Goal: Task Accomplishment & Management: Use online tool/utility

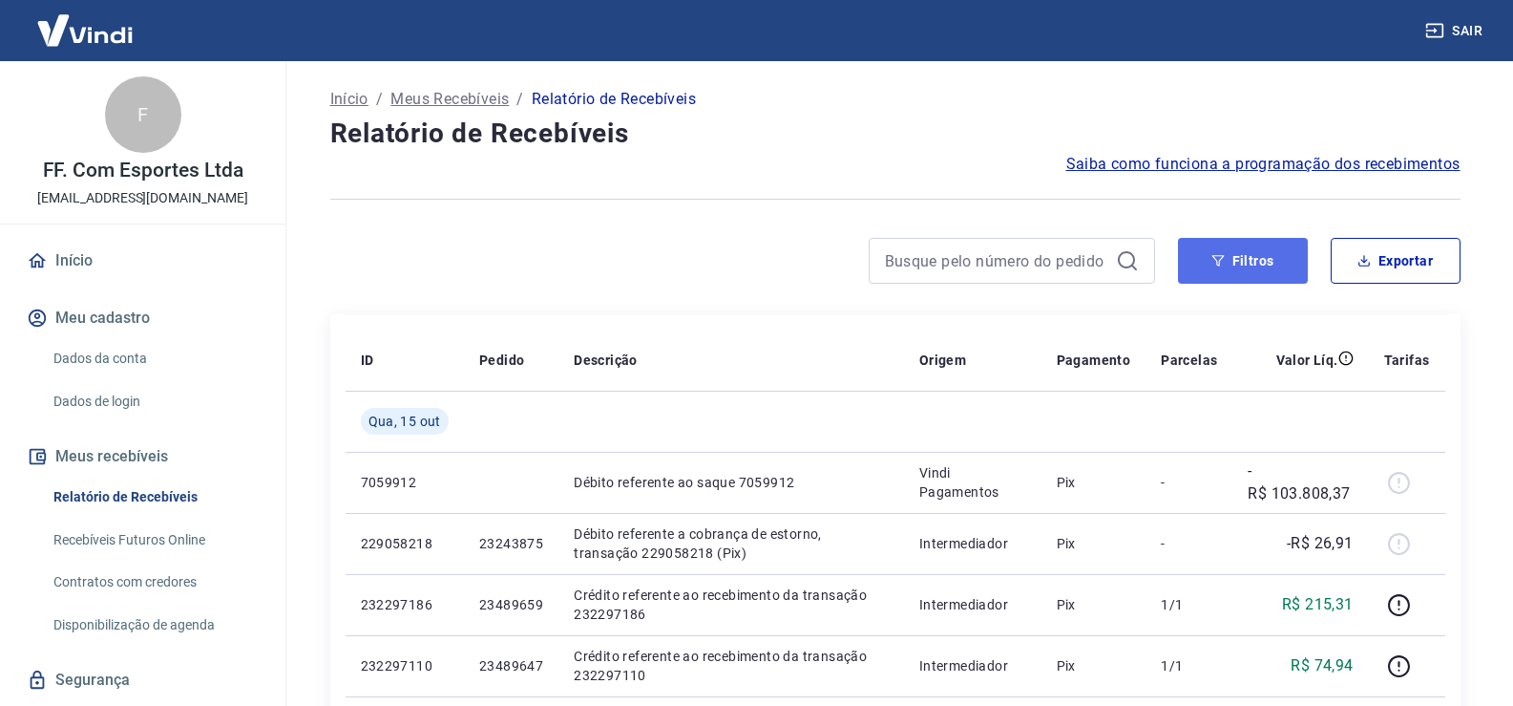
click at [1257, 260] on button "Filtros" at bounding box center [1243, 261] width 130 height 46
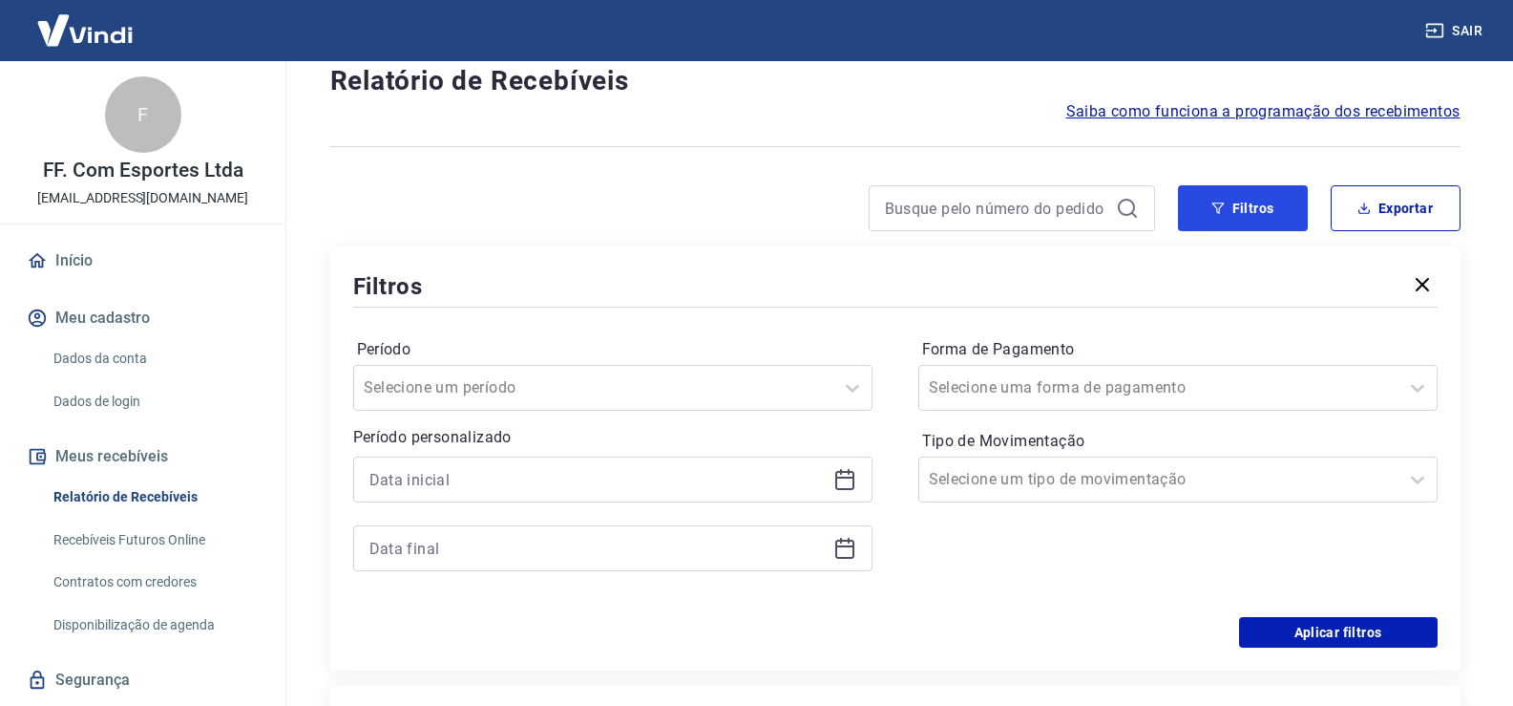
scroll to position [95, 0]
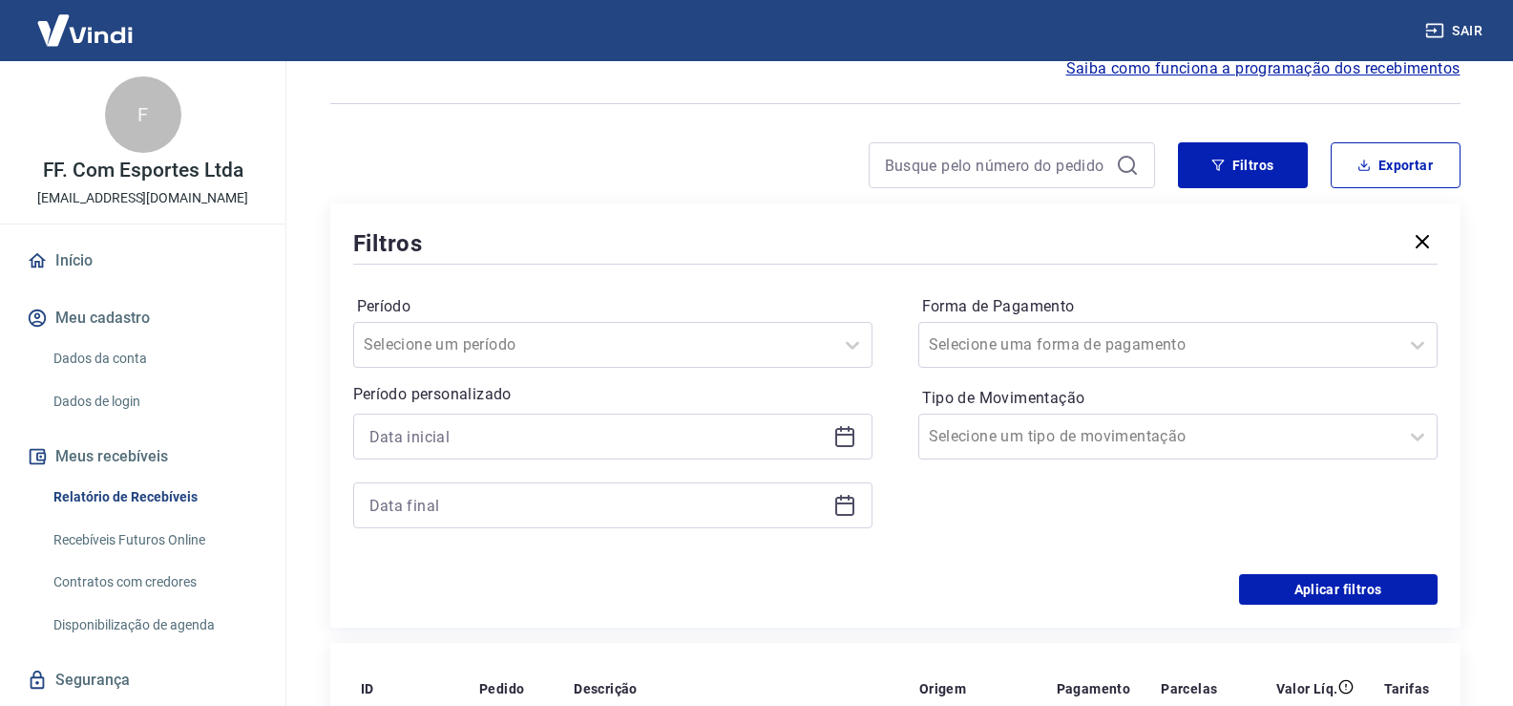
click at [839, 446] on icon at bounding box center [844, 437] width 19 height 19
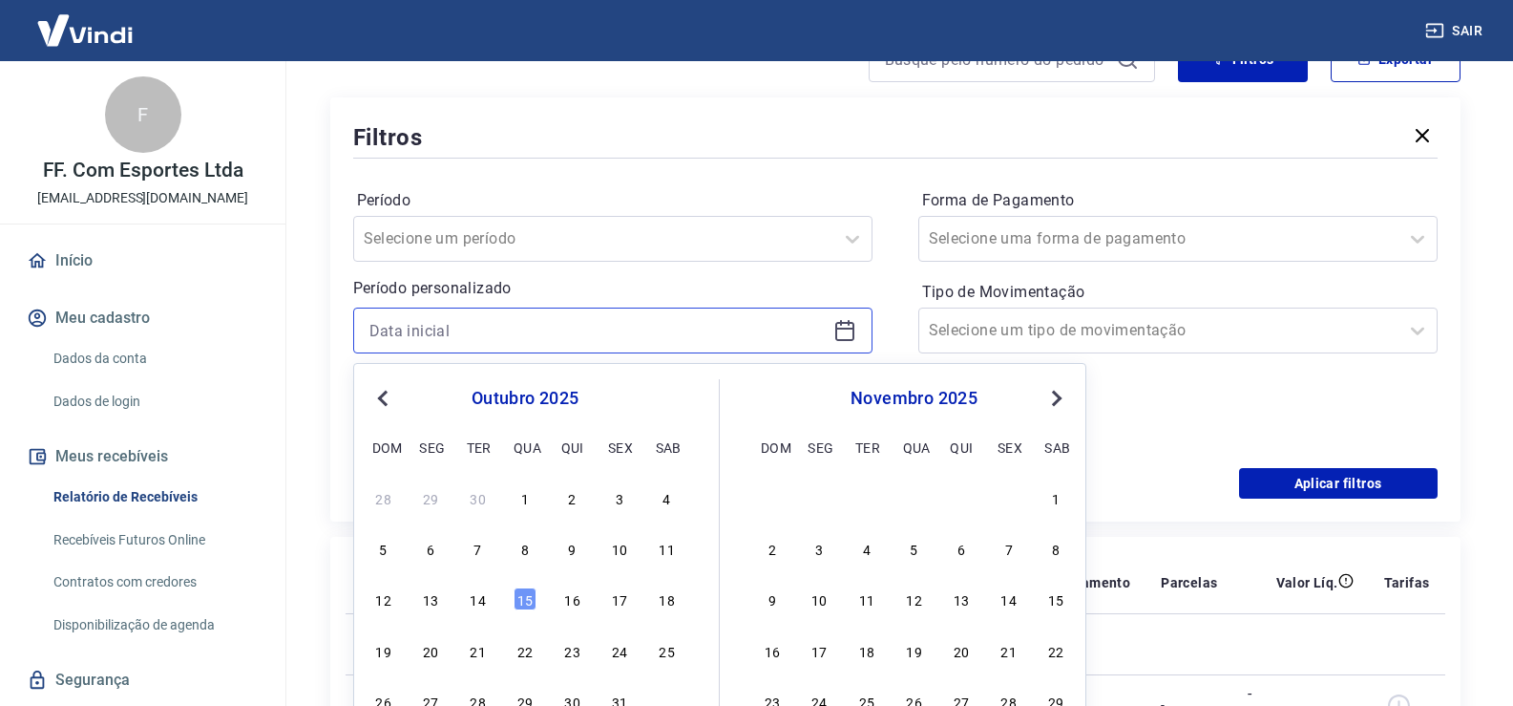
scroll to position [286, 0]
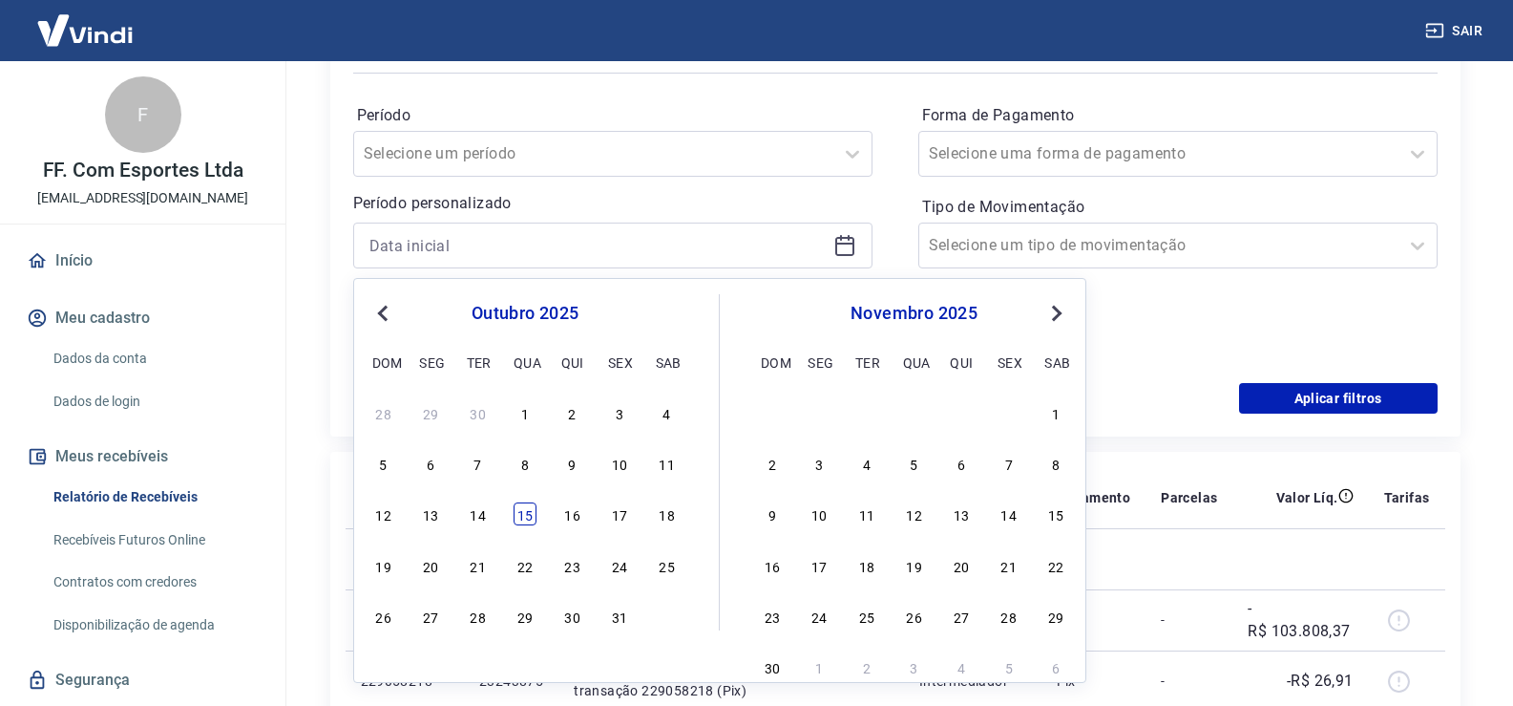
click at [527, 519] on div "15" at bounding box center [525, 513] width 23 height 23
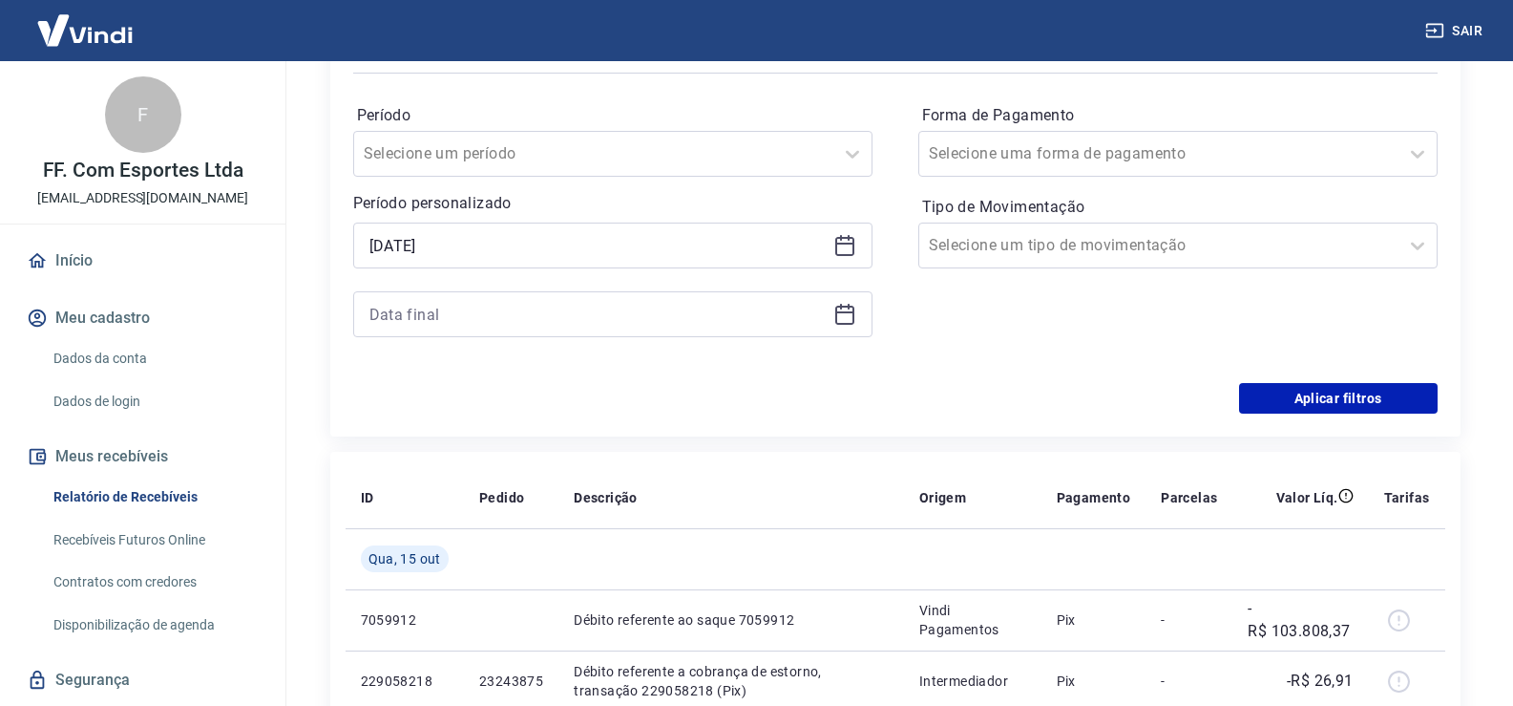
type input "[DATE]"
click at [844, 321] on icon at bounding box center [845, 314] width 23 height 23
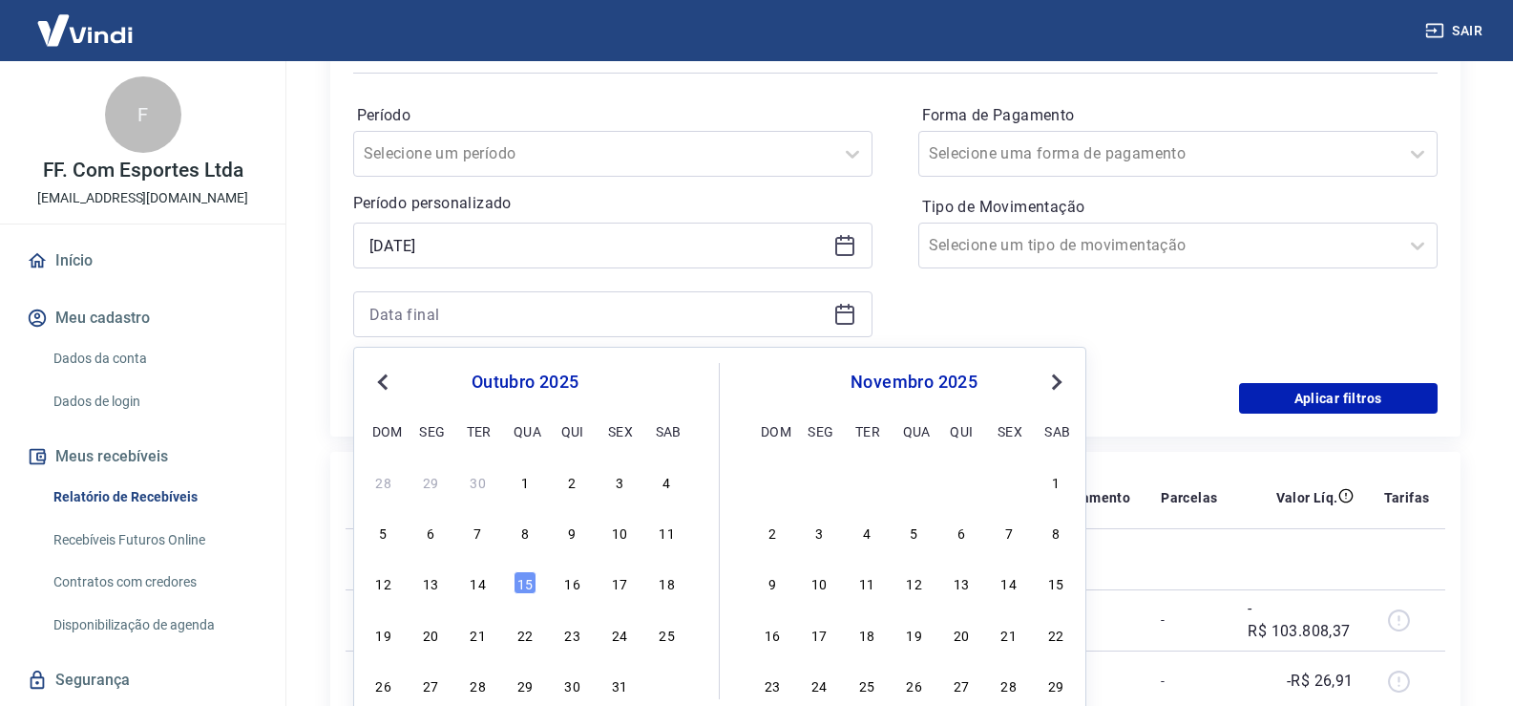
click at [521, 588] on div "15" at bounding box center [525, 582] width 23 height 23
type input "[DATE]"
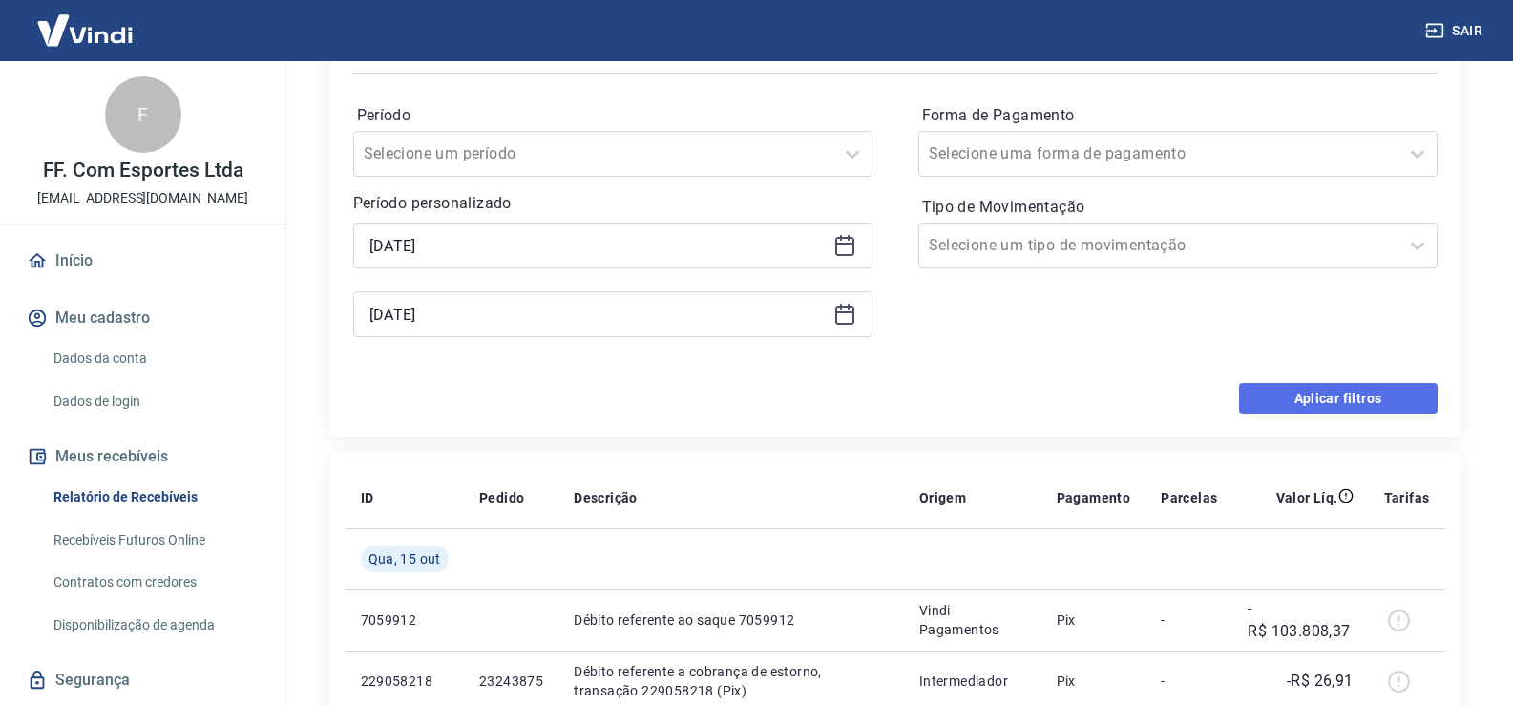
click at [1280, 411] on button "Aplicar filtros" at bounding box center [1338, 398] width 199 height 31
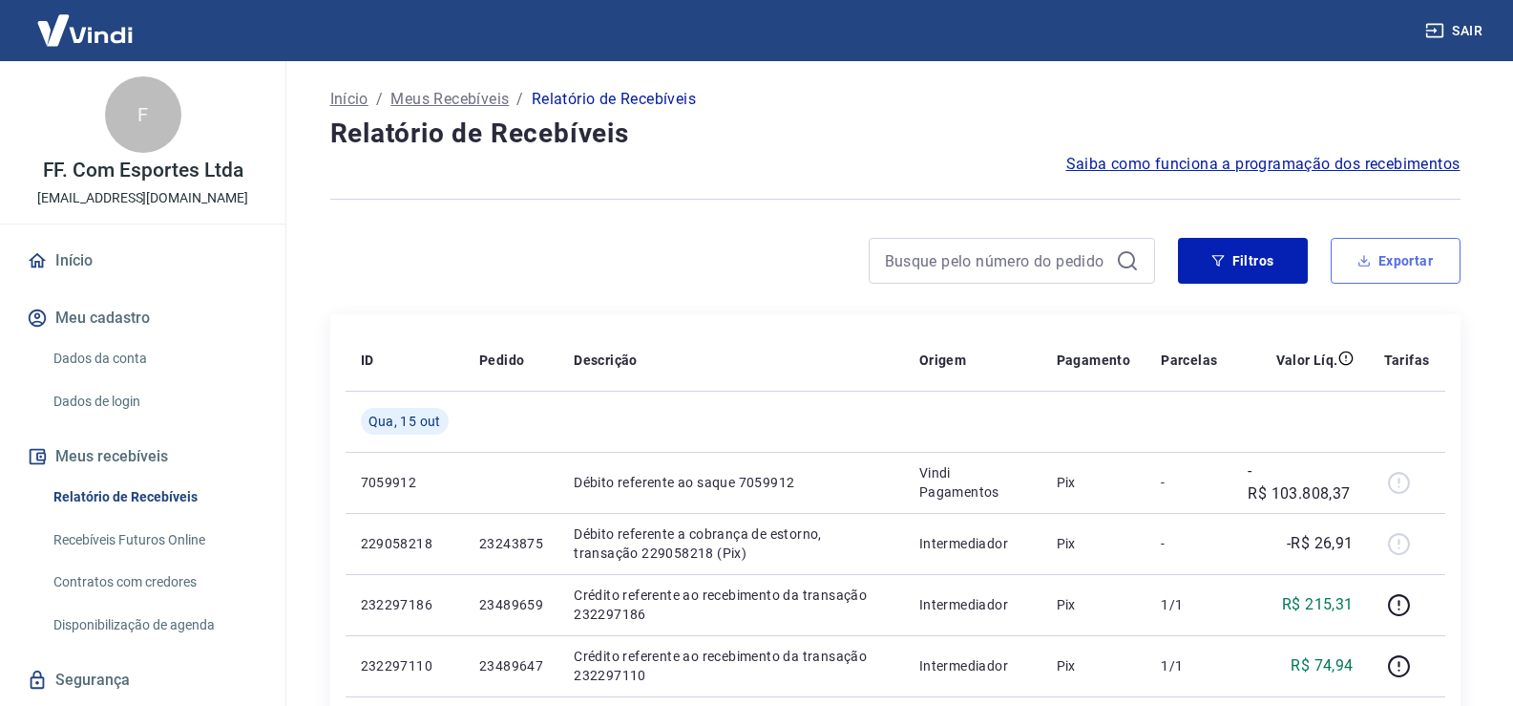
click at [1397, 264] on button "Exportar" at bounding box center [1396, 261] width 130 height 46
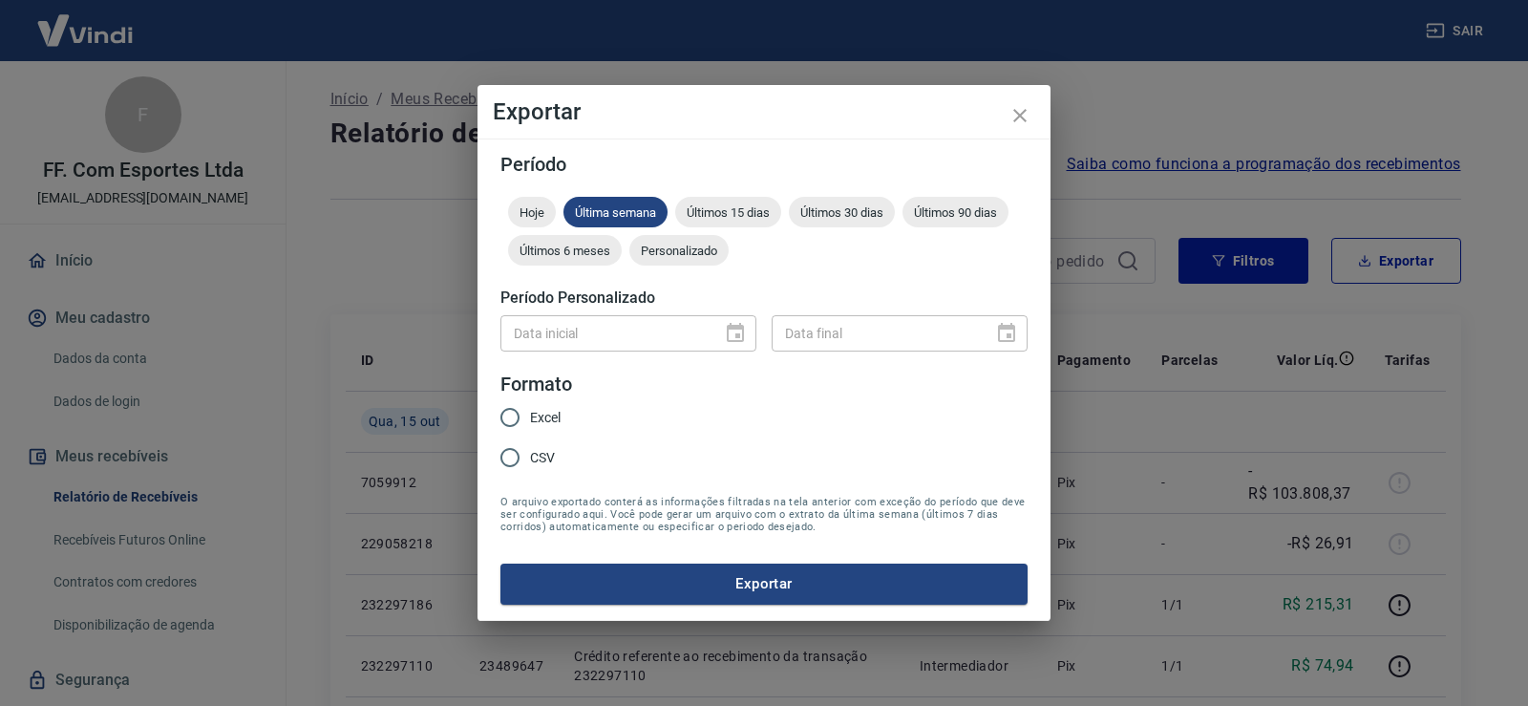
click at [540, 417] on span "Excel" at bounding box center [545, 418] width 31 height 20
click at [530, 417] on input "Excel" at bounding box center [510, 417] width 40 height 40
radio input "true"
click at [693, 248] on span "Personalizado" at bounding box center [678, 250] width 99 height 14
click at [740, 335] on icon "Choose date" at bounding box center [735, 332] width 17 height 19
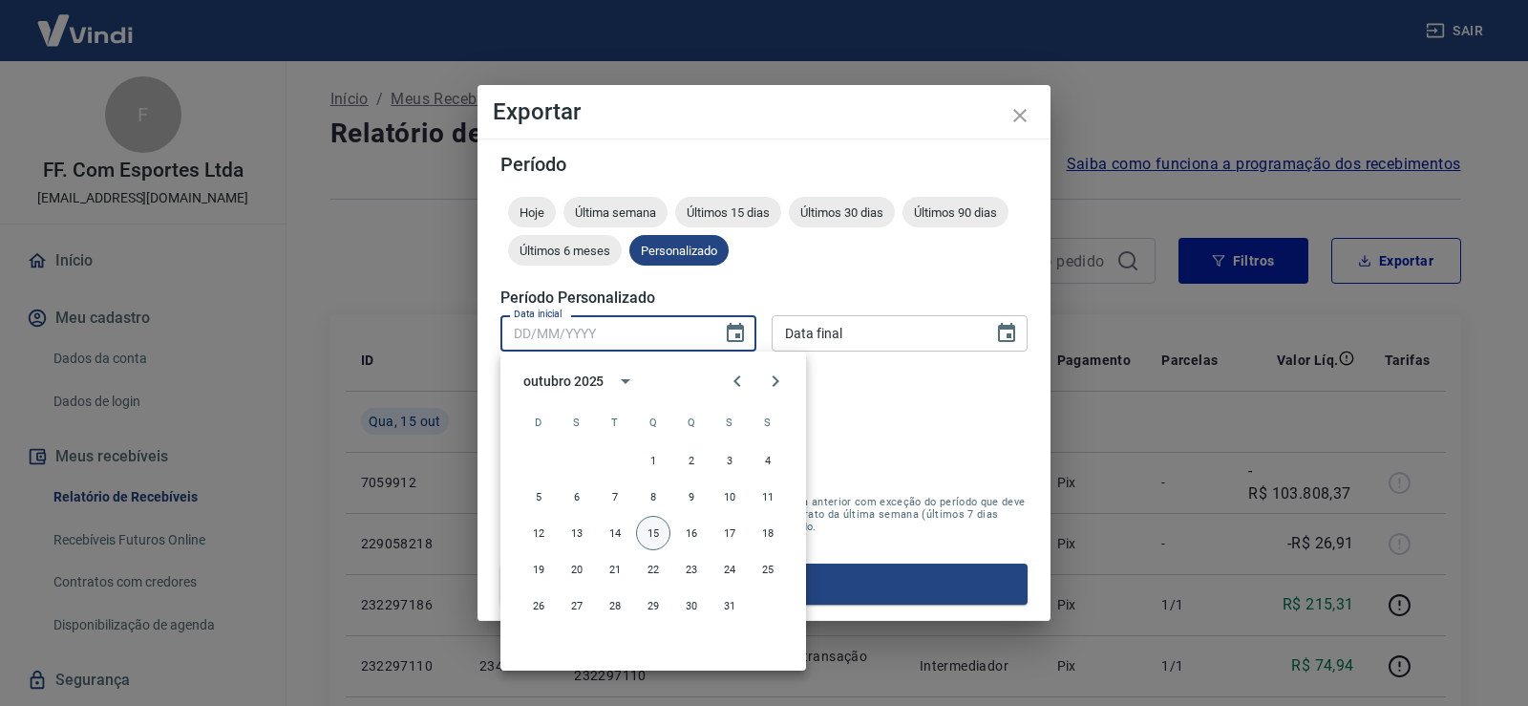
click at [653, 534] on button "15" at bounding box center [653, 533] width 34 height 34
type input "[DATE]"
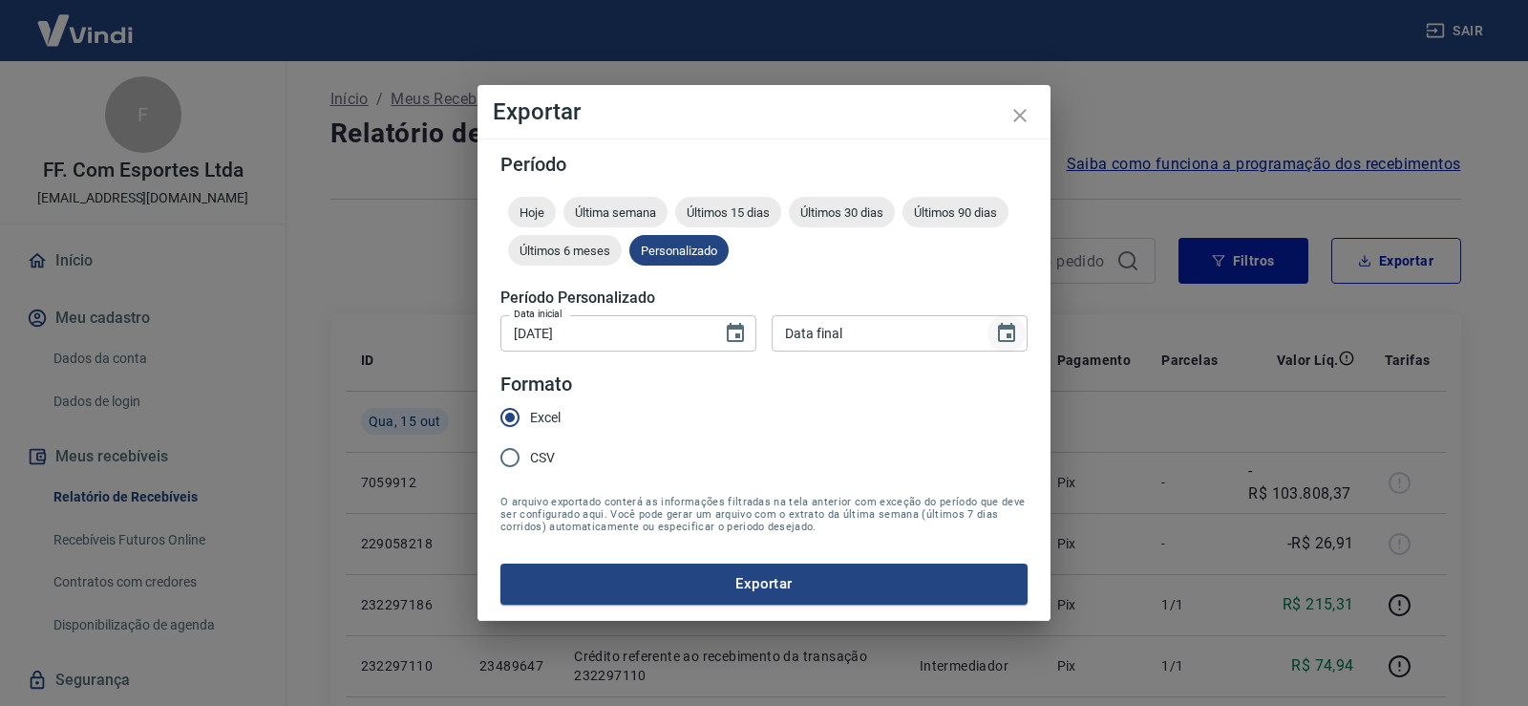
click at [1007, 332] on icon "Choose date" at bounding box center [1006, 333] width 23 height 23
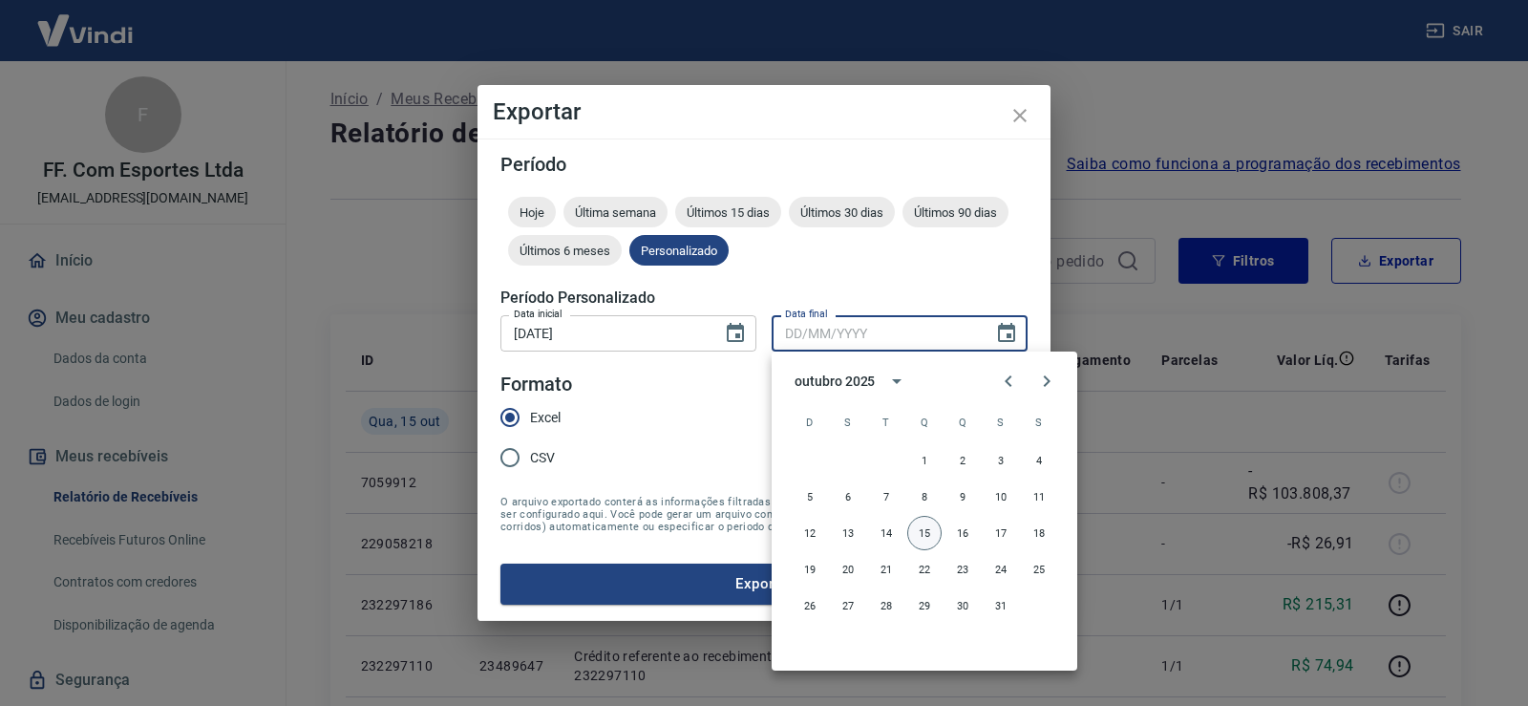
click at [919, 528] on button "15" at bounding box center [924, 533] width 34 height 34
type input "[DATE]"
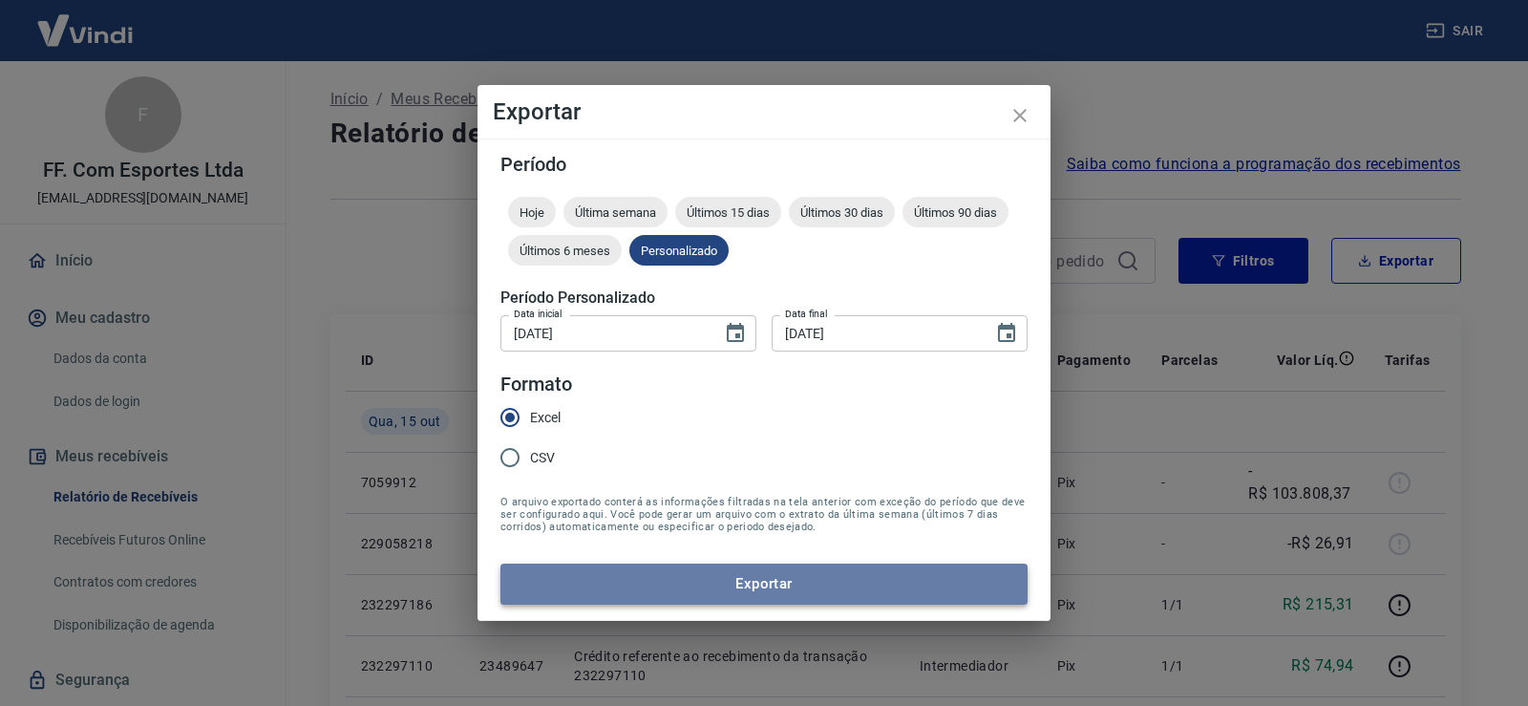
click at [713, 577] on button "Exportar" at bounding box center [763, 583] width 527 height 40
